Goal: Transaction & Acquisition: Purchase product/service

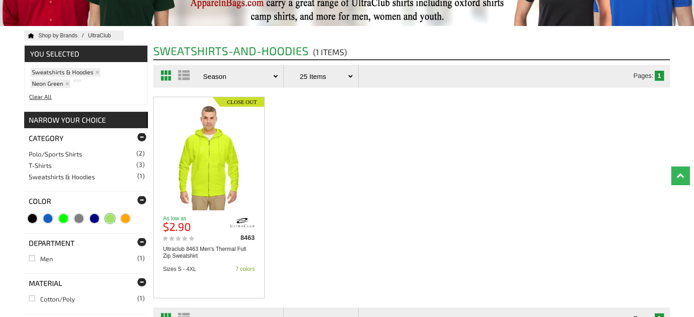
scroll to position [137, 0]
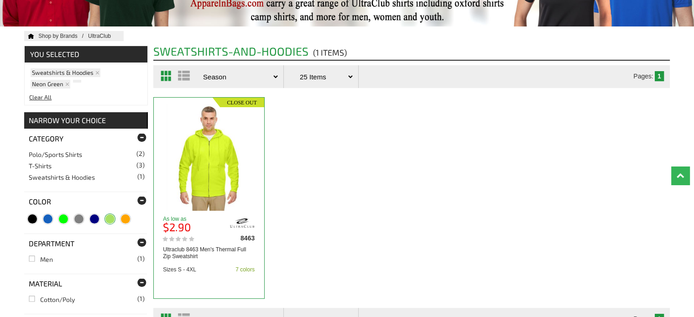
click at [195, 171] on img at bounding box center [209, 157] width 85 height 106
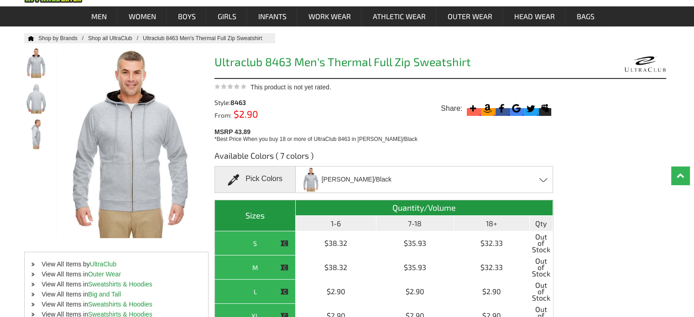
scroll to position [46, 0]
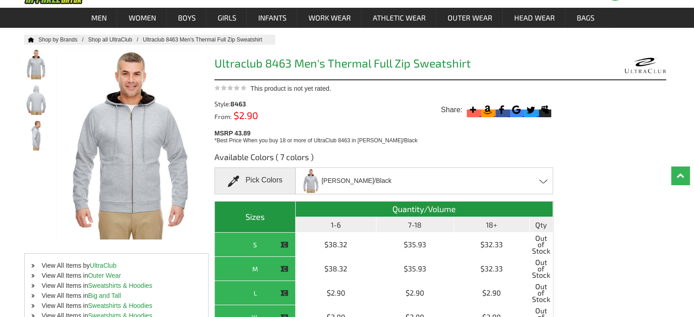
click at [540, 187] on div "[PERSON_NAME]/Black Black/[PERSON_NAME] - Closeout Bright Orange - Closeout Dar…" at bounding box center [424, 180] width 258 height 27
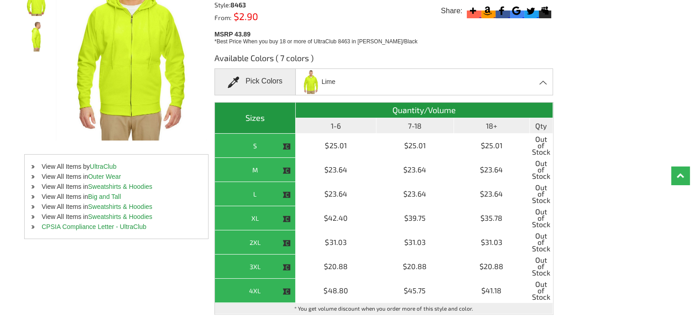
scroll to position [137, 0]
